Goal: Feedback & Contribution: Submit feedback/report problem

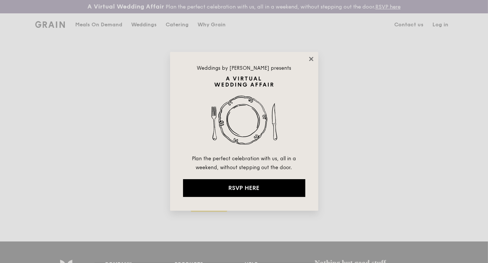
click at [311, 58] on icon at bounding box center [311, 59] width 4 height 4
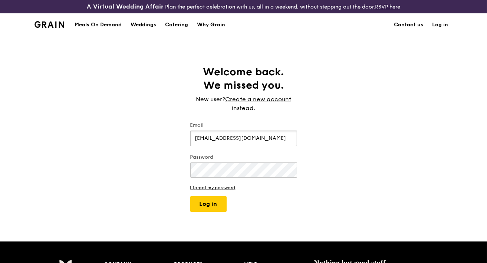
type input "[EMAIL_ADDRESS][DOMAIN_NAME]"
click at [217, 207] on button "Log in" at bounding box center [208, 204] width 36 height 16
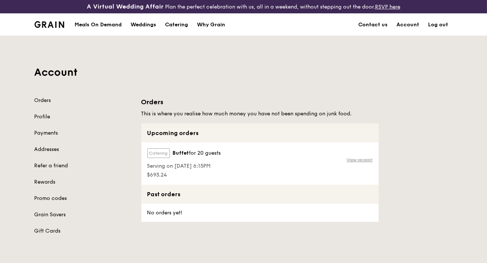
click at [356, 157] on link "View receipt" at bounding box center [360, 160] width 26 height 6
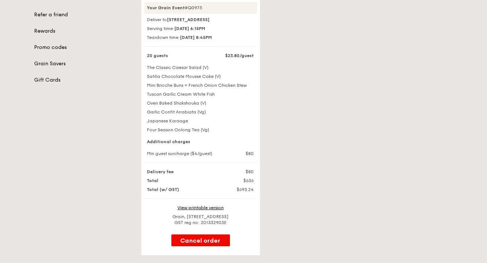
scroll to position [185, 0]
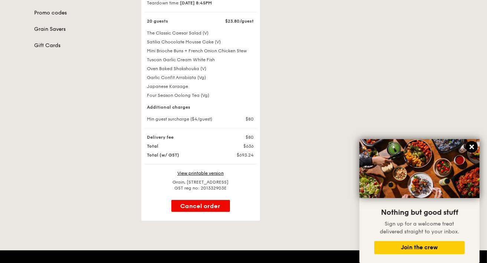
click at [472, 147] on icon at bounding box center [471, 147] width 4 height 4
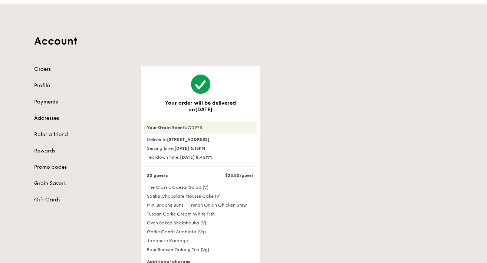
scroll to position [0, 0]
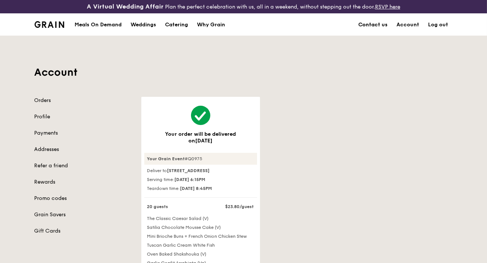
click at [369, 25] on link "Contact us" at bounding box center [373, 25] width 38 height 22
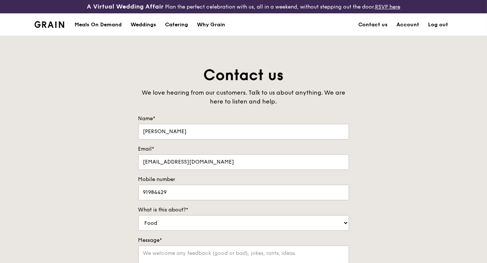
click at [227, 181] on label "Mobile number" at bounding box center [243, 179] width 211 height 7
click at [227, 185] on input "91984429" at bounding box center [243, 193] width 211 height 16
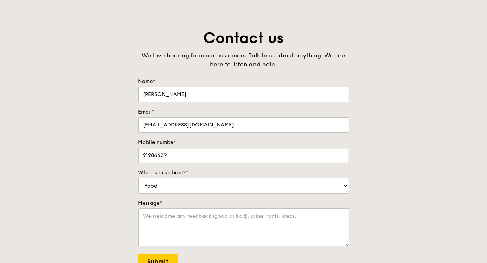
drag, startPoint x: 176, startPoint y: 159, endPoint x: 138, endPoint y: 155, distance: 38.7
click at [138, 155] on input "91984429" at bounding box center [243, 156] width 211 height 16
type input "91874429"
click at [186, 219] on textarea "Message*" at bounding box center [243, 227] width 211 height 38
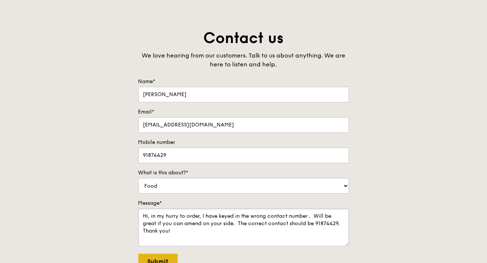
type textarea "Hi, in my hurry to order, I have keyed in the wrong contact number . Will be gr…"
click at [159, 258] on input "Submit" at bounding box center [157, 262] width 39 height 16
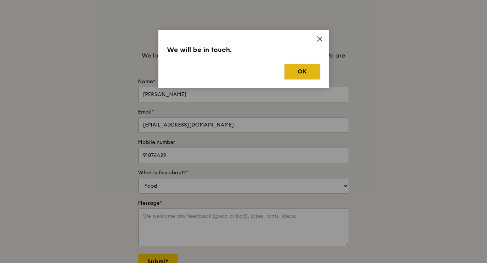
click at [306, 70] on button "OK" at bounding box center [302, 72] width 36 height 16
